Goal: Task Accomplishment & Management: Use online tool/utility

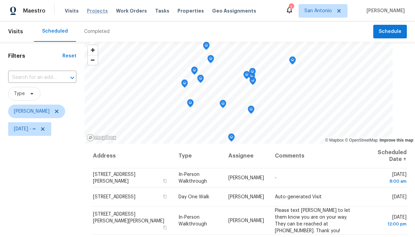
click at [93, 10] on span "Projects" at bounding box center [97, 10] width 21 height 7
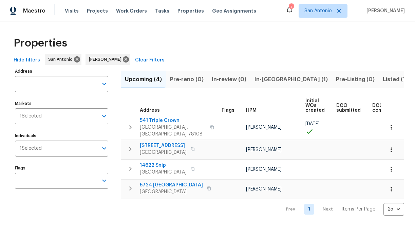
click at [258, 81] on span "In-reno (1)" at bounding box center [291, 80] width 73 height 10
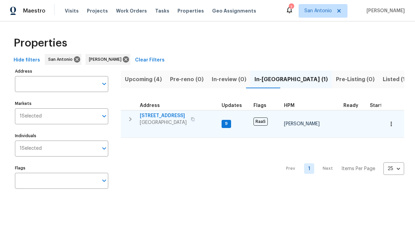
click at [154, 115] on span "526 Radiance Ave" at bounding box center [163, 115] width 47 height 7
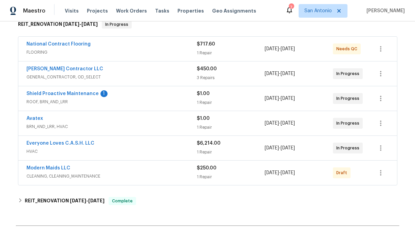
scroll to position [115, 0]
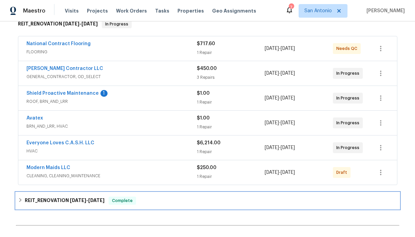
click at [18, 200] on icon at bounding box center [20, 200] width 5 height 5
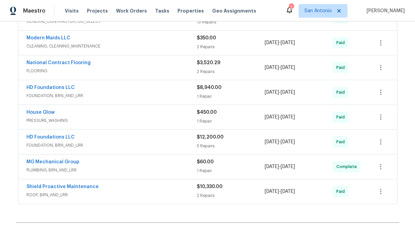
scroll to position [325, 0]
click at [80, 186] on link "Shield Proactive Maintenance" at bounding box center [62, 187] width 72 height 5
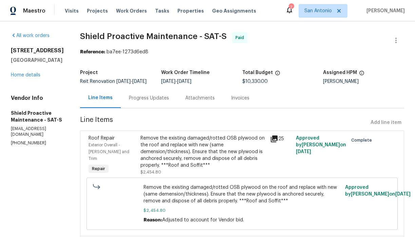
click at [136, 99] on div "Progress Updates" at bounding box center [149, 98] width 40 height 7
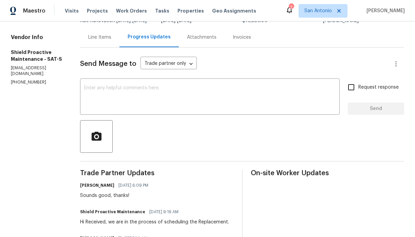
scroll to position [41, 0]
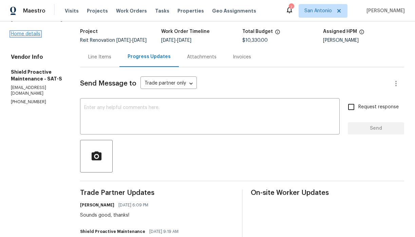
click at [32, 33] on link "Home details" at bounding box center [26, 34] width 30 height 5
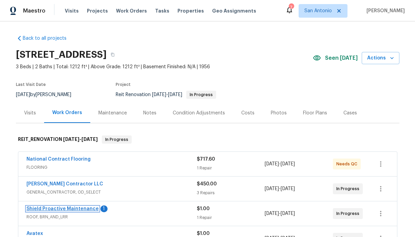
click at [64, 210] on link "Shield Proactive Maintenance" at bounding box center [62, 209] width 72 height 5
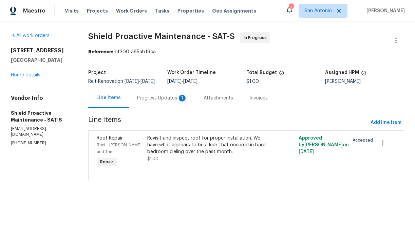
click at [163, 102] on div "Progress Updates 1" at bounding box center [162, 98] width 50 height 7
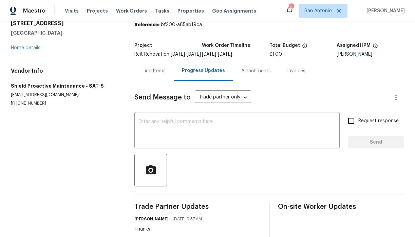
scroll to position [22, 0]
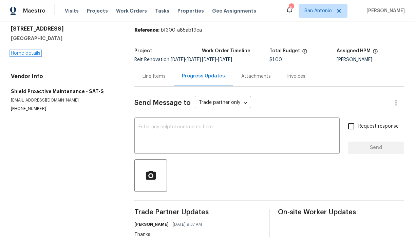
click at [29, 53] on link "Home details" at bounding box center [26, 53] width 30 height 5
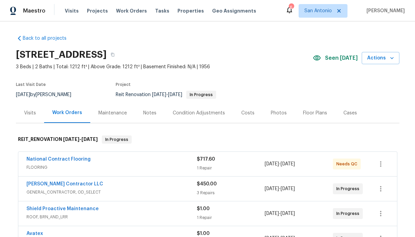
click at [144, 113] on div "Notes" at bounding box center [149, 113] width 13 height 7
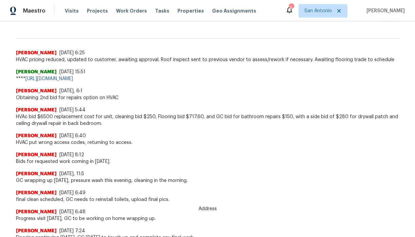
scroll to position [172, 0]
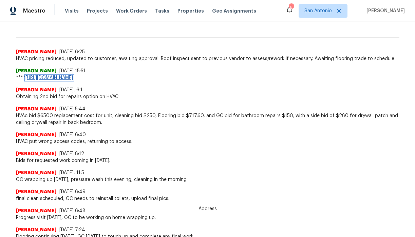
click at [73, 78] on link "https://opendoor.slack.com/archives/C07MY6AKJKG/p1753382806521229****" at bounding box center [49, 77] width 48 height 5
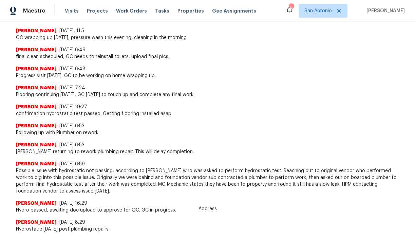
scroll to position [514, 0]
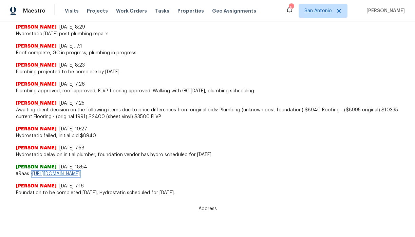
click at [80, 172] on link "https://opendoor.enterprise.slack.com/archives/C07MY6AKJKG/p1742565613034909" at bounding box center [56, 174] width 48 height 5
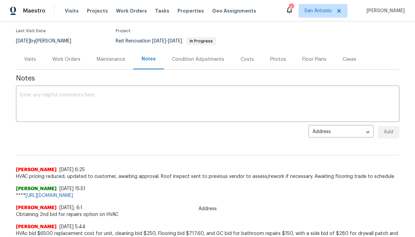
scroll to position [0, 0]
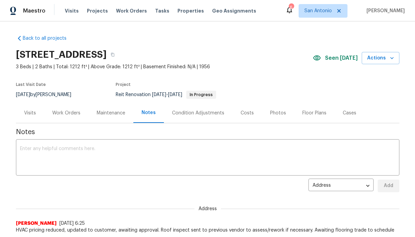
click at [68, 111] on div "Work Orders" at bounding box center [66, 113] width 28 height 7
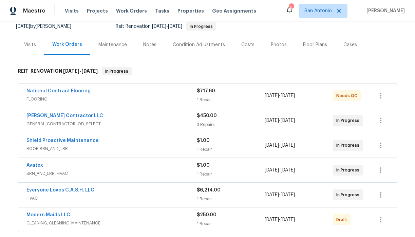
scroll to position [72, 0]
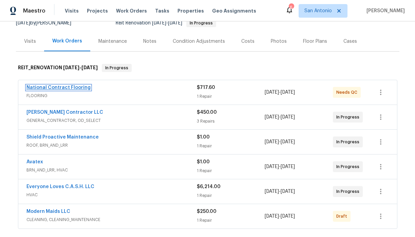
click at [62, 88] on link "National Contract Flooring" at bounding box center [58, 87] width 64 height 5
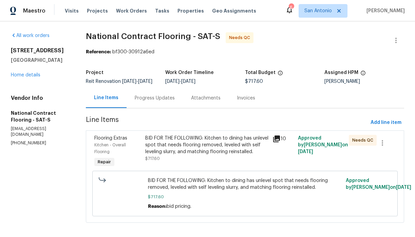
scroll to position [1, 0]
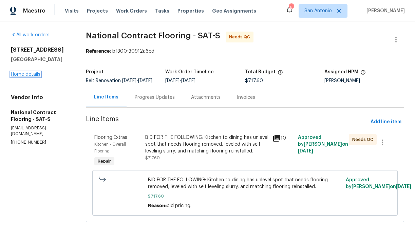
click at [26, 73] on link "Home details" at bounding box center [26, 74] width 30 height 5
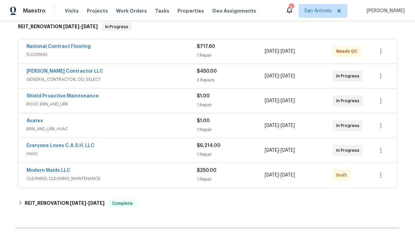
scroll to position [112, 0]
click at [59, 146] on link "Everyone Loves C.A.S.H. LLC" at bounding box center [60, 146] width 68 height 5
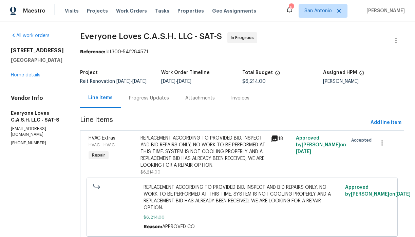
click at [163, 102] on div "Progress Updates" at bounding box center [149, 98] width 40 height 7
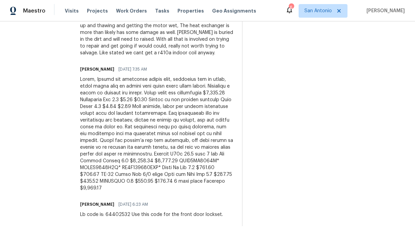
scroll to position [536, 0]
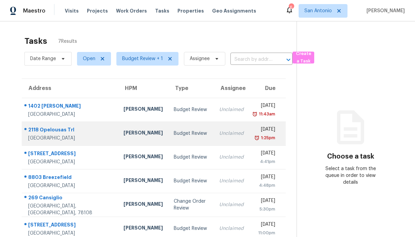
scroll to position [38, 0]
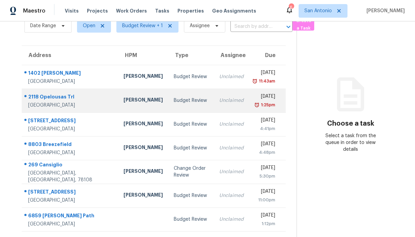
click at [52, 93] on div "2118 Opelousas Trl" at bounding box center [70, 97] width 85 height 8
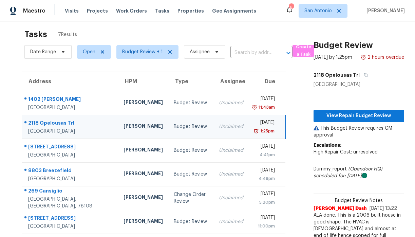
scroll to position [0, 0]
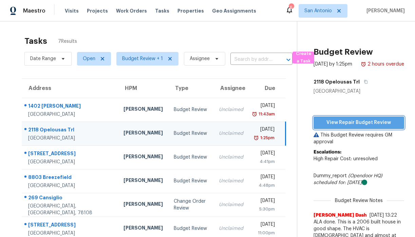
click at [347, 127] on span "View Repair Budget Review" at bounding box center [359, 123] width 80 height 8
click at [91, 11] on span "Projects" at bounding box center [97, 10] width 21 height 7
